Goal: Task Accomplishment & Management: Complete application form

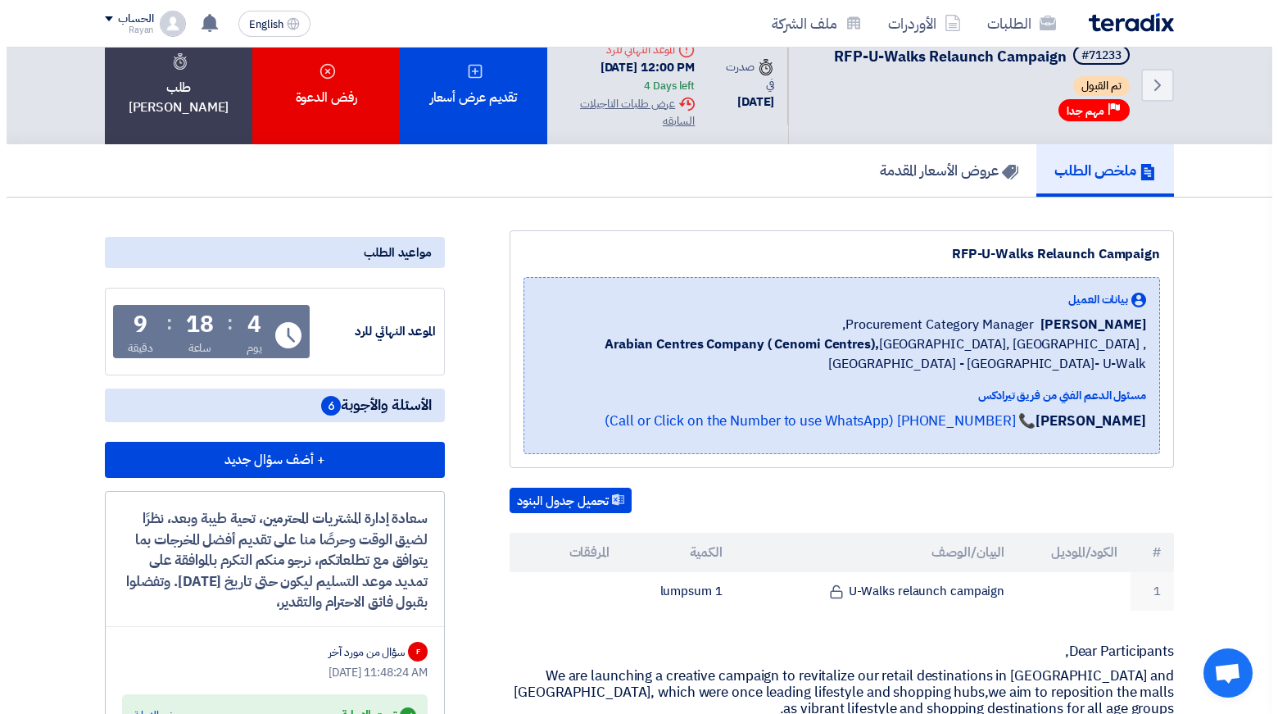
scroll to position [21, 0]
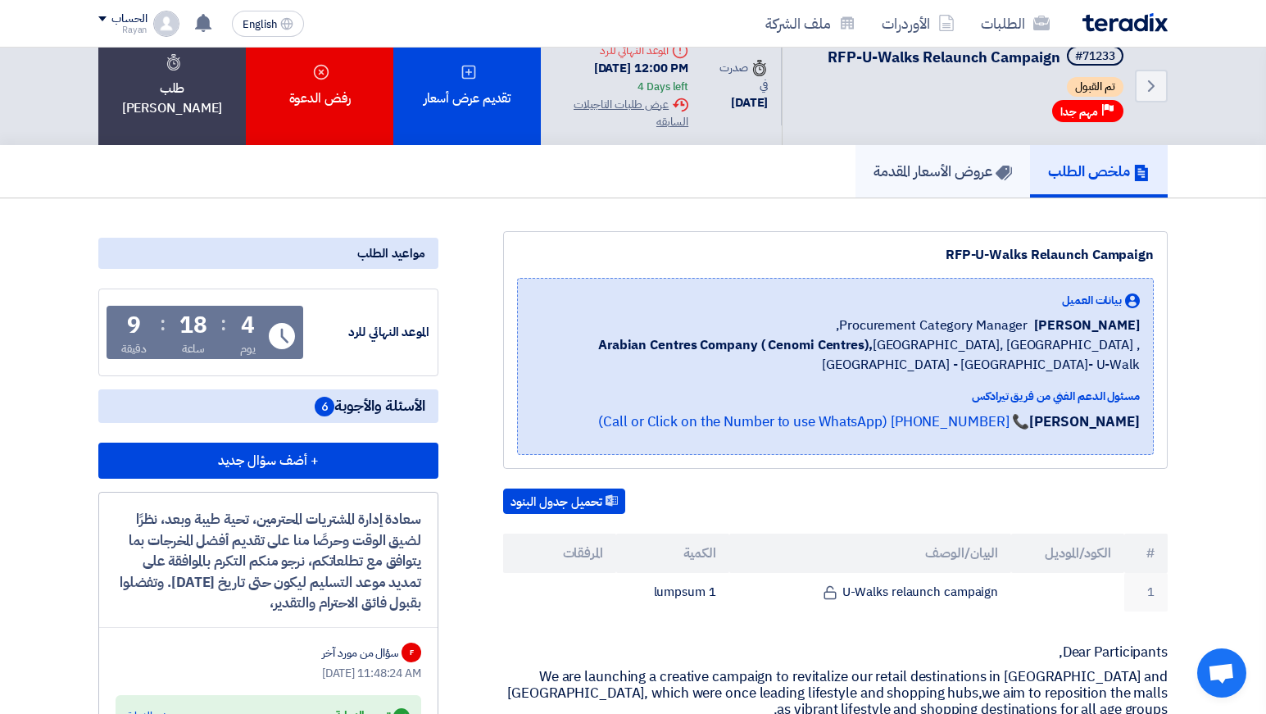
click at [949, 180] on h5 "عروض الأسعار المقدمة" at bounding box center [942, 170] width 138 height 19
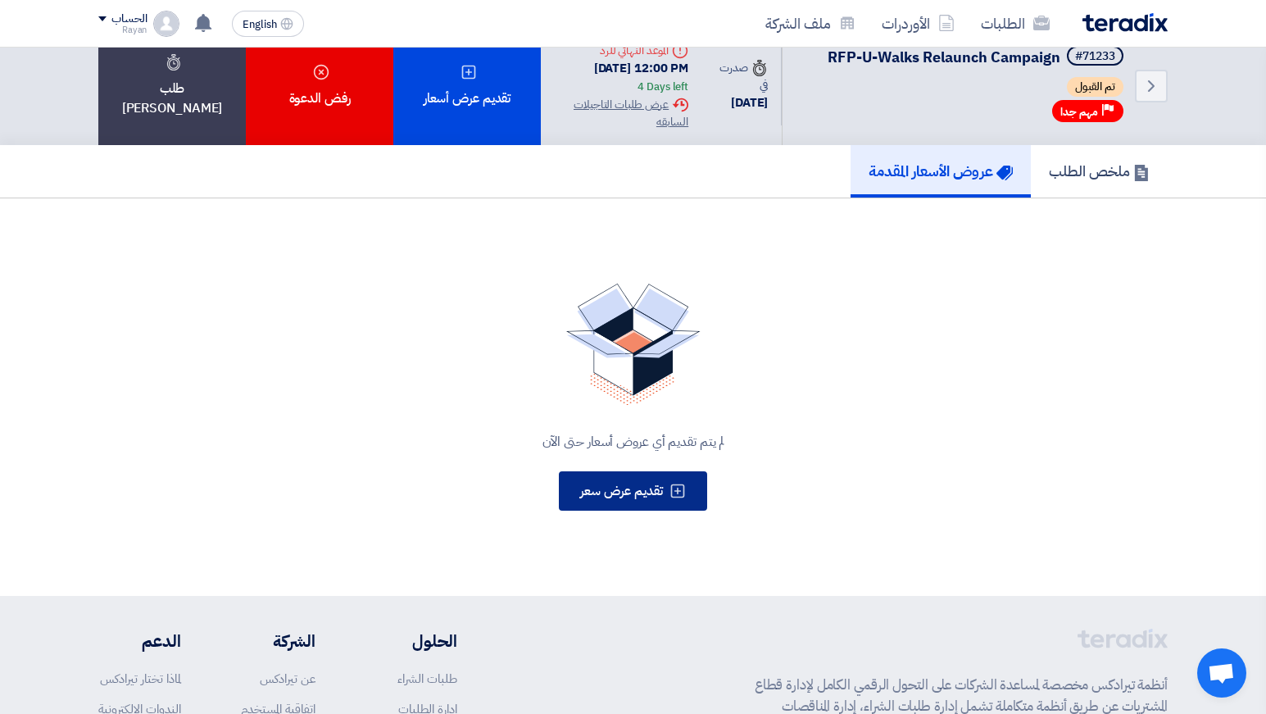
click at [682, 499] on button "تقديم عرض سعر" at bounding box center [633, 490] width 148 height 39
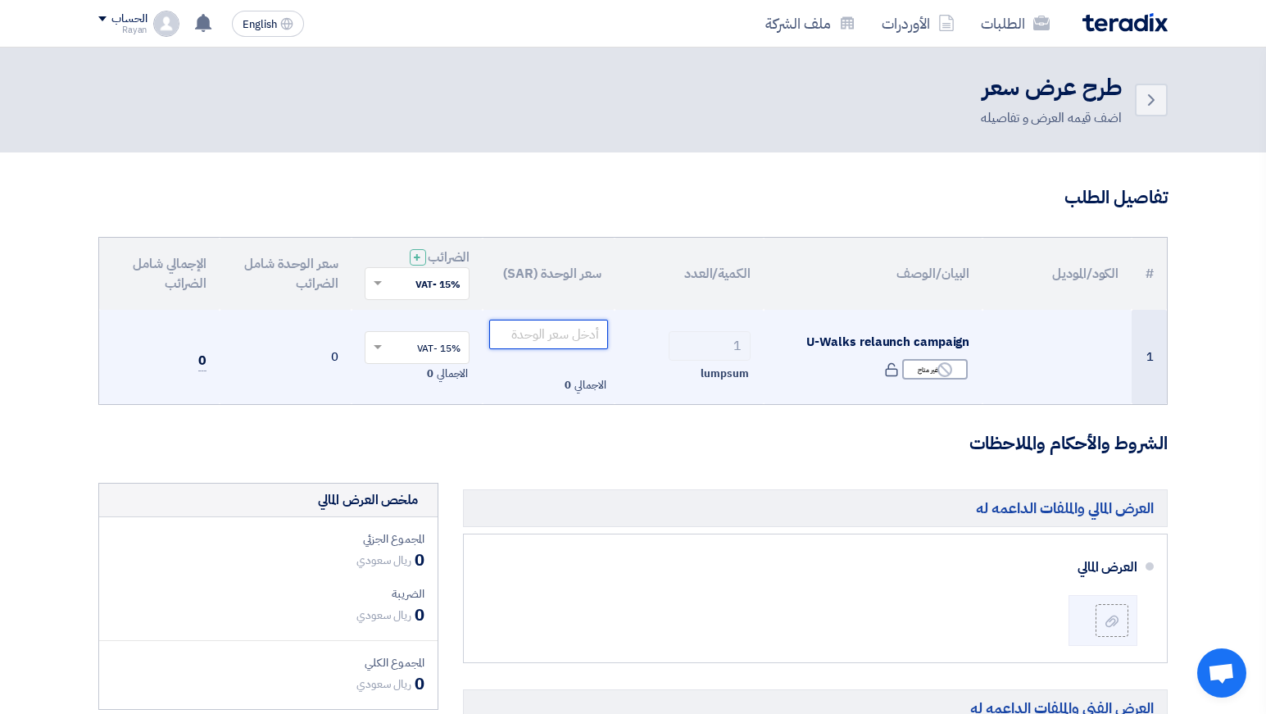
click at [555, 329] on input "number" at bounding box center [548, 334] width 119 height 29
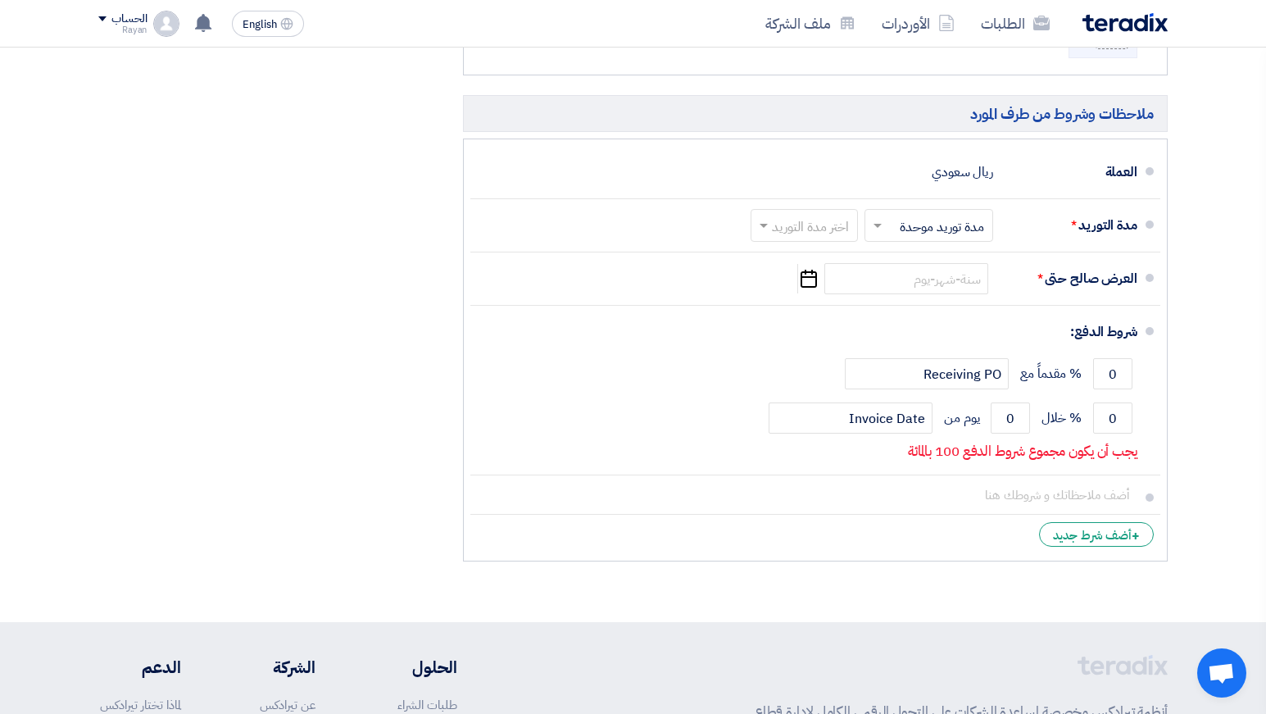
scroll to position [793, 0]
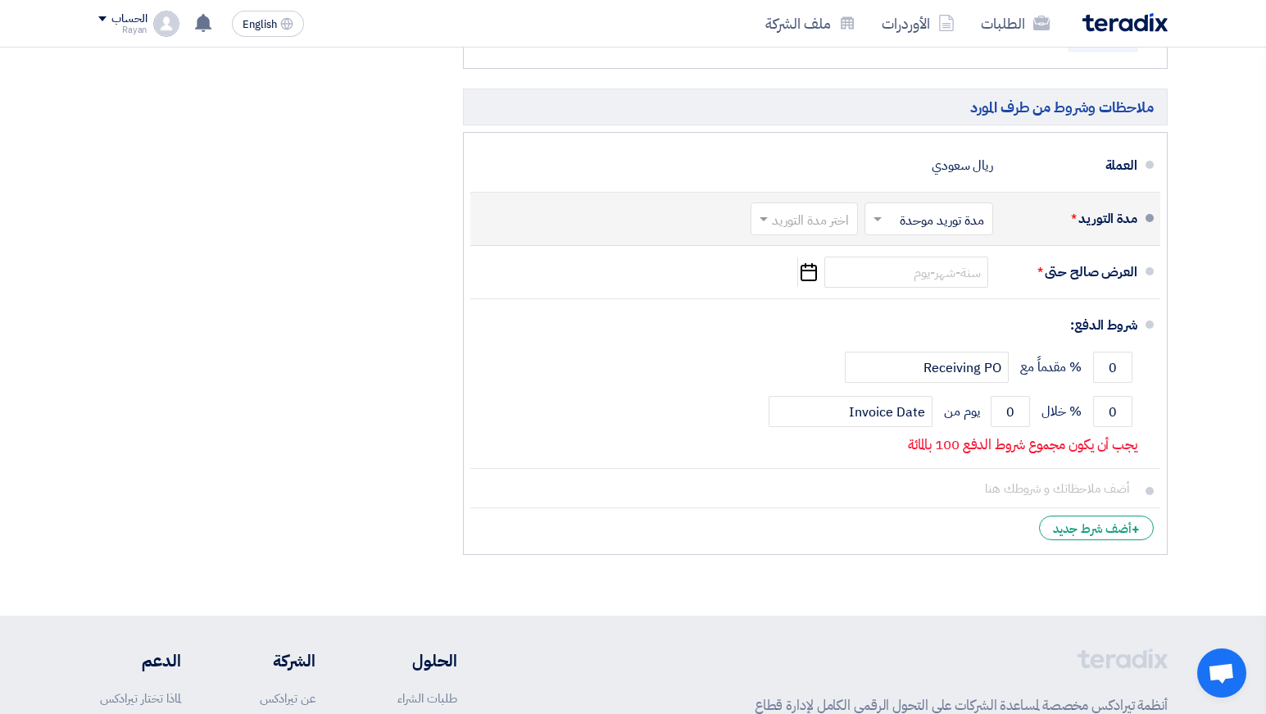
click at [896, 219] on input "text" at bounding box center [925, 221] width 120 height 24
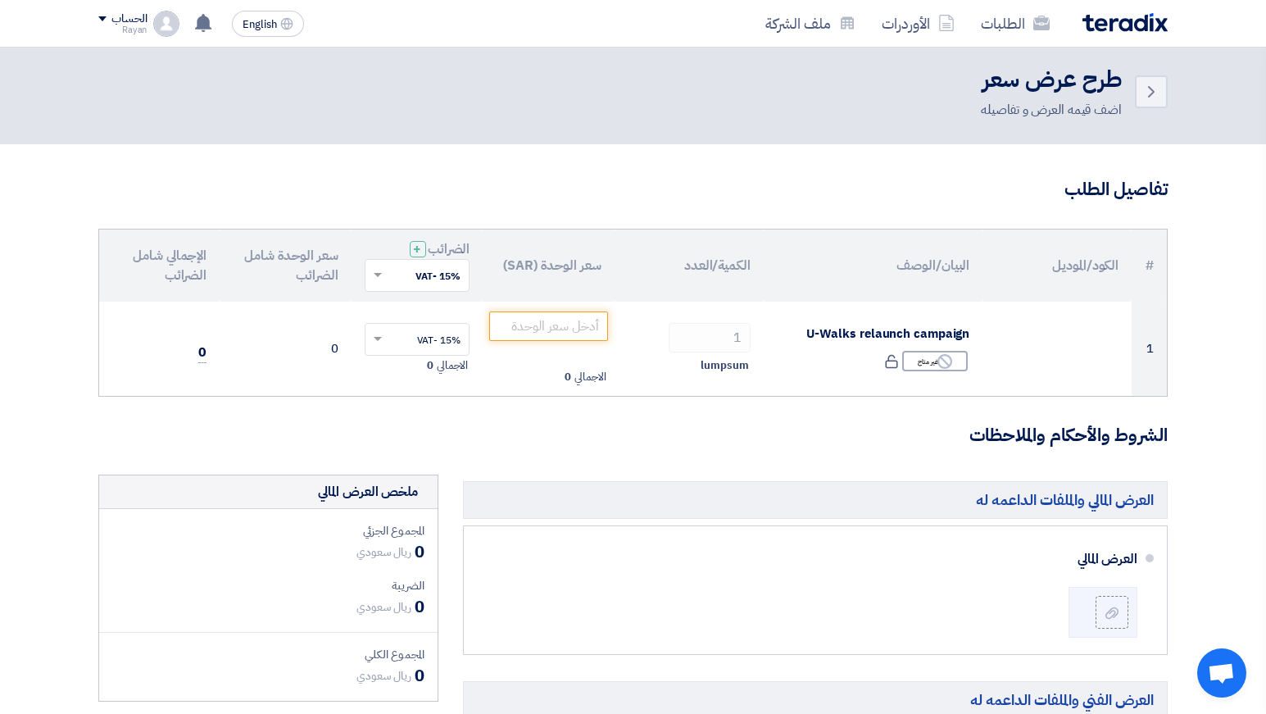
scroll to position [7, 0]
click at [1140, 98] on link "Back" at bounding box center [1151, 92] width 33 height 33
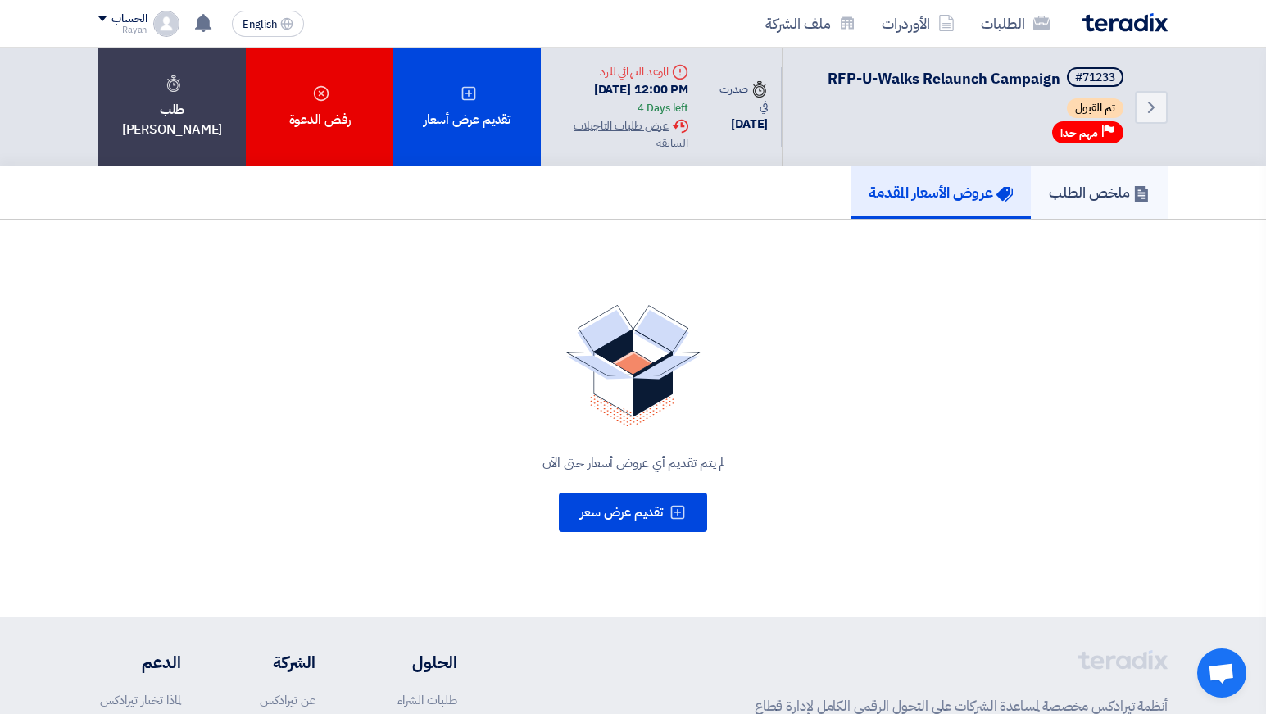
click at [1060, 202] on h5 "ملخص الطلب" at bounding box center [1099, 192] width 101 height 19
